Goal: Navigation & Orientation: Find specific page/section

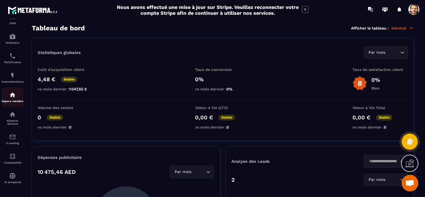
scroll to position [60, 0]
click at [14, 131] on link "E-mailing" at bounding box center [12, 138] width 22 height 19
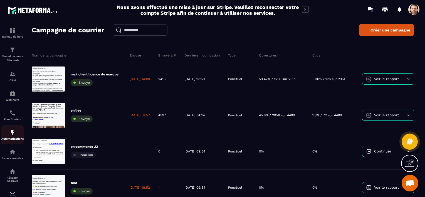
click at [13, 138] on p "Automatisations" at bounding box center [12, 138] width 22 height 3
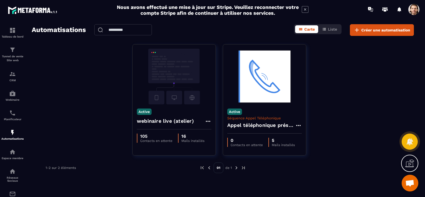
click at [410, 9] on span at bounding box center [413, 9] width 11 height 11
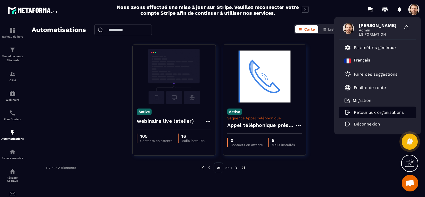
click at [374, 110] on p "Retour aux organisations" at bounding box center [379, 112] width 50 height 5
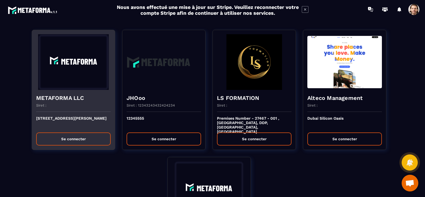
click at [66, 106] on div "Siret :" at bounding box center [73, 107] width 74 height 9
